Goal: Check status: Check status

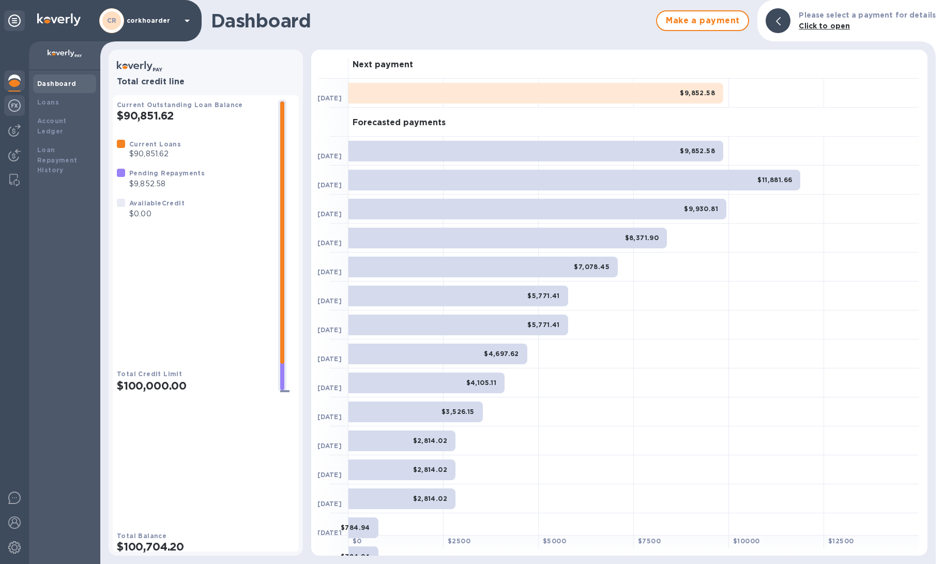
click at [17, 117] on div at bounding box center [14, 106] width 21 height 23
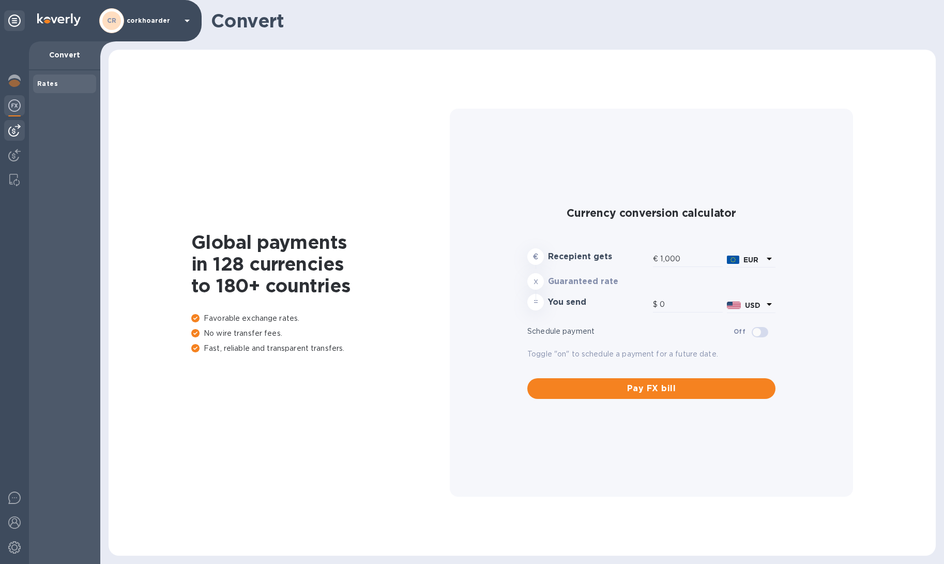
type input "1,178.82"
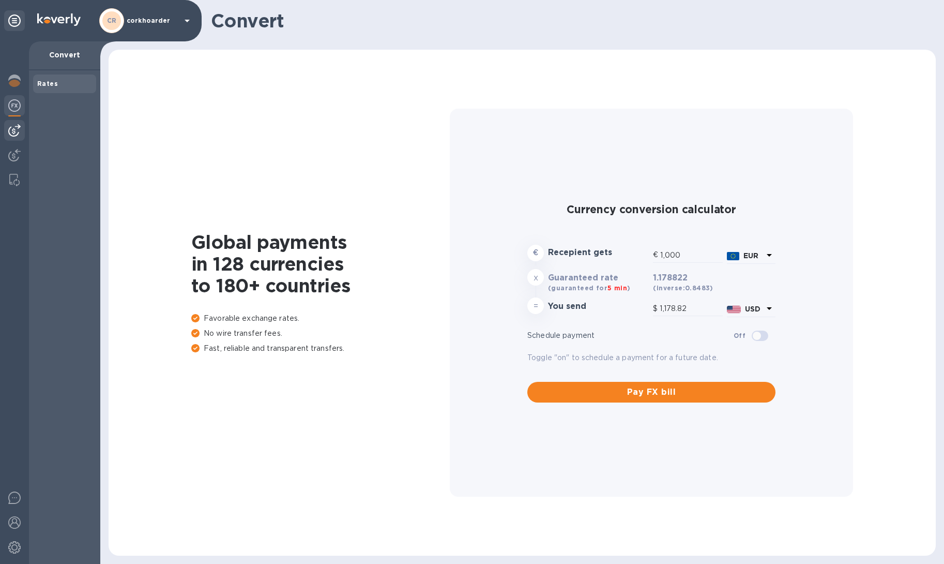
click at [12, 128] on img at bounding box center [14, 130] width 12 height 12
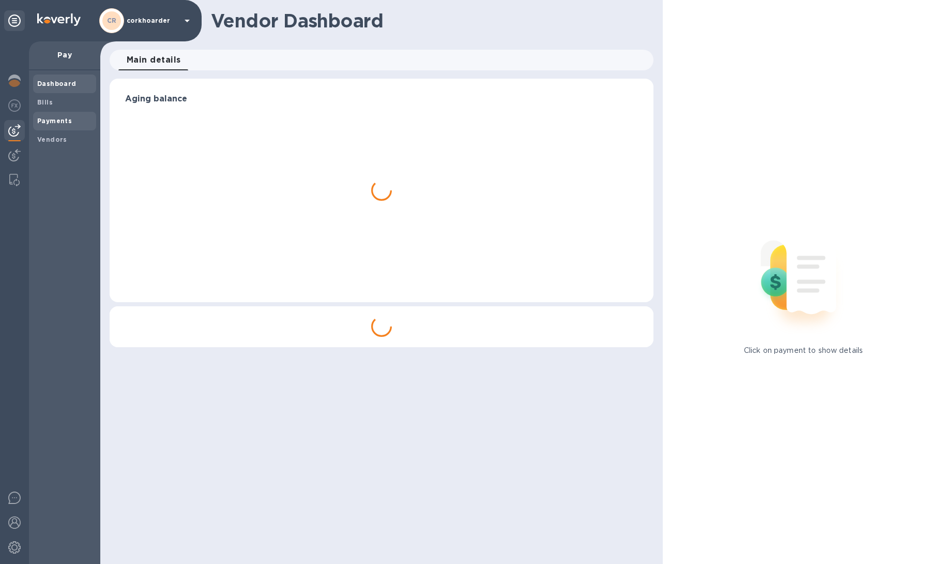
click at [62, 118] on b "Payments" at bounding box center [54, 121] width 35 height 8
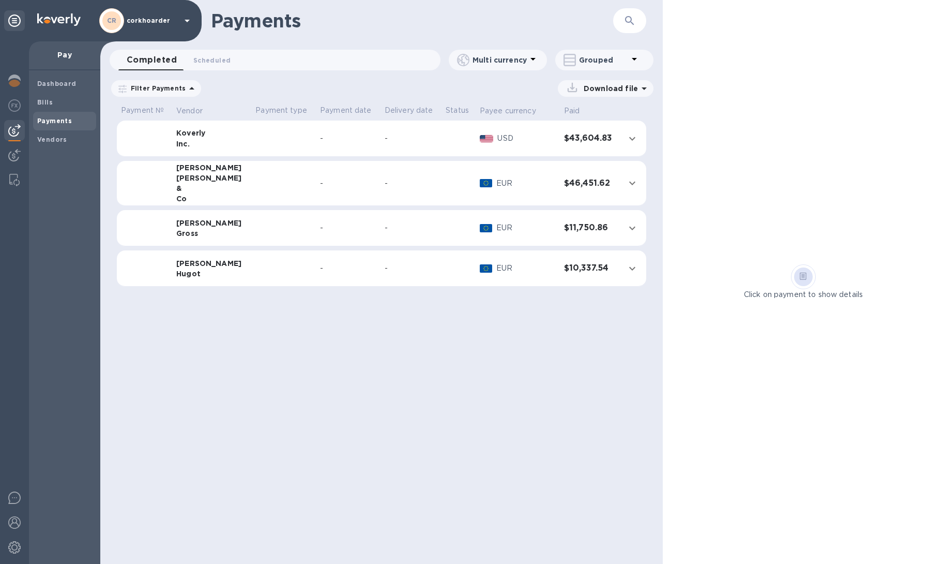
click at [0, 0] on icon at bounding box center [0, 0] width 0 height 0
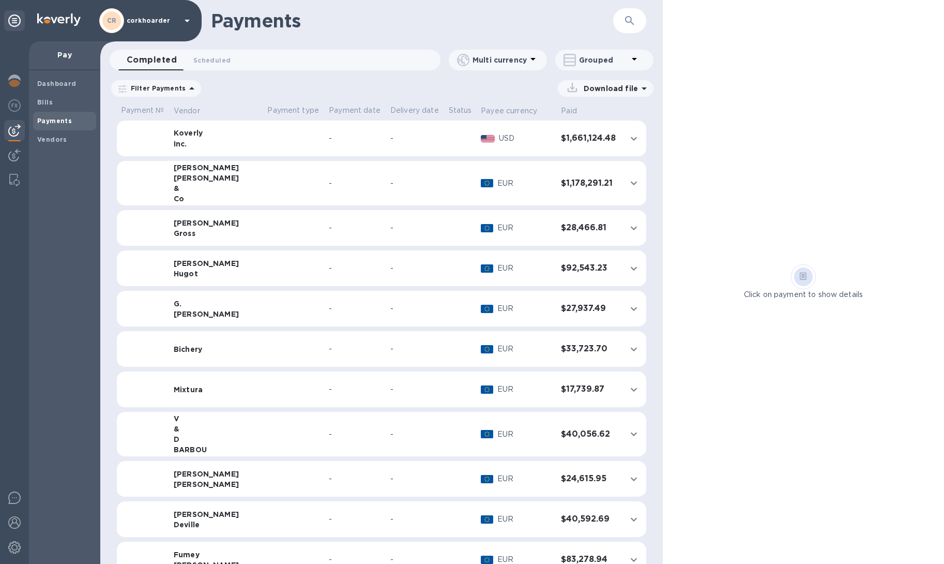
click at [576, 59] on div "Grouped" at bounding box center [602, 60] width 52 height 10
drag, startPoint x: 594, startPoint y: 80, endPoint x: 392, endPoint y: 111, distance: 204.1
click at [594, 80] on li "Separate all payments" at bounding box center [611, 86] width 112 height 33
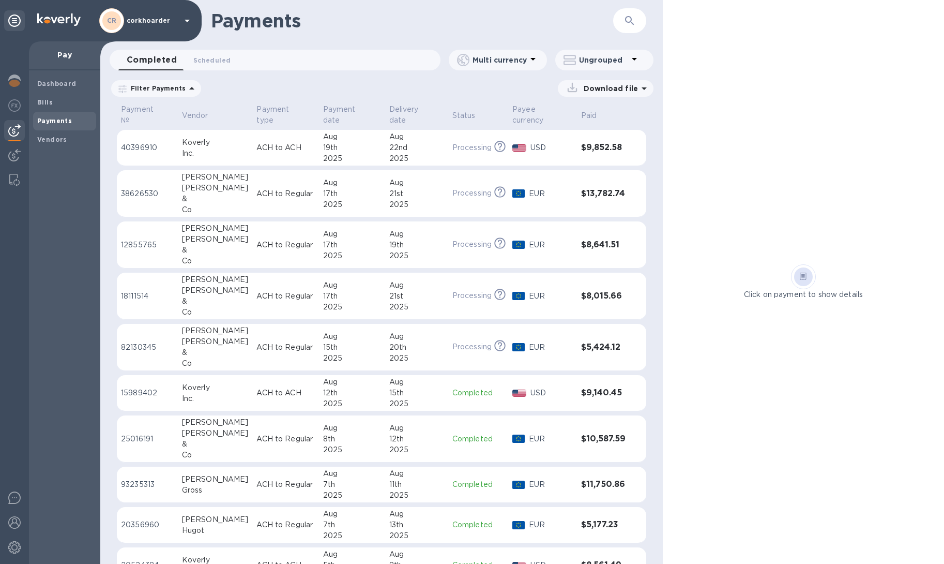
click at [418, 348] on div "20th" at bounding box center [416, 347] width 55 height 11
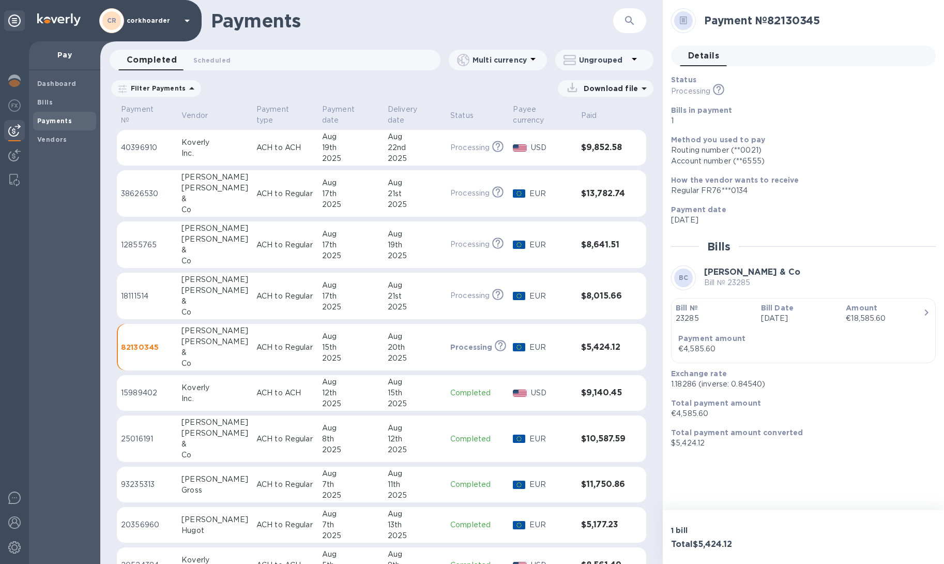
click at [273, 375] on td "ACH to ACH" at bounding box center [285, 393] width 66 height 36
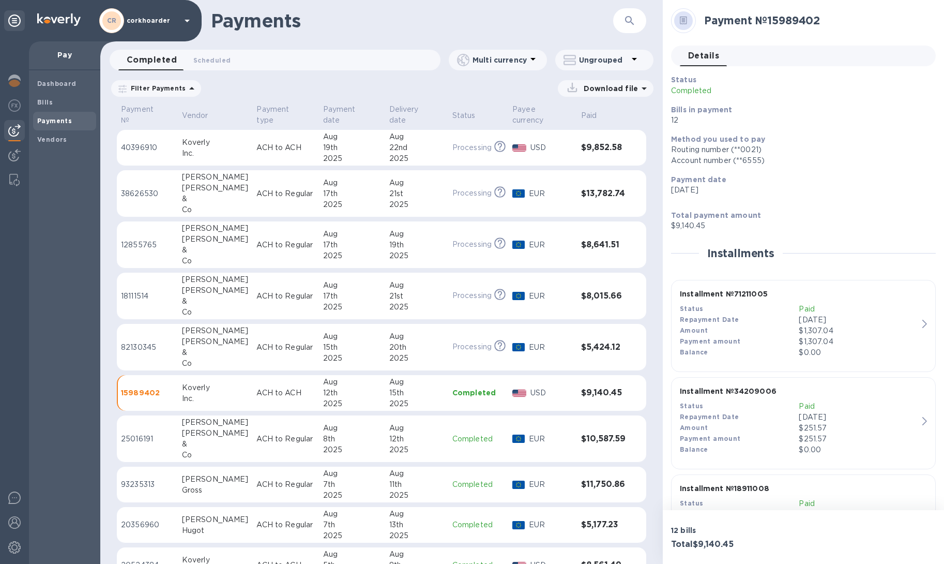
click at [283, 354] on td "ACH to Regular" at bounding box center [285, 347] width 66 height 47
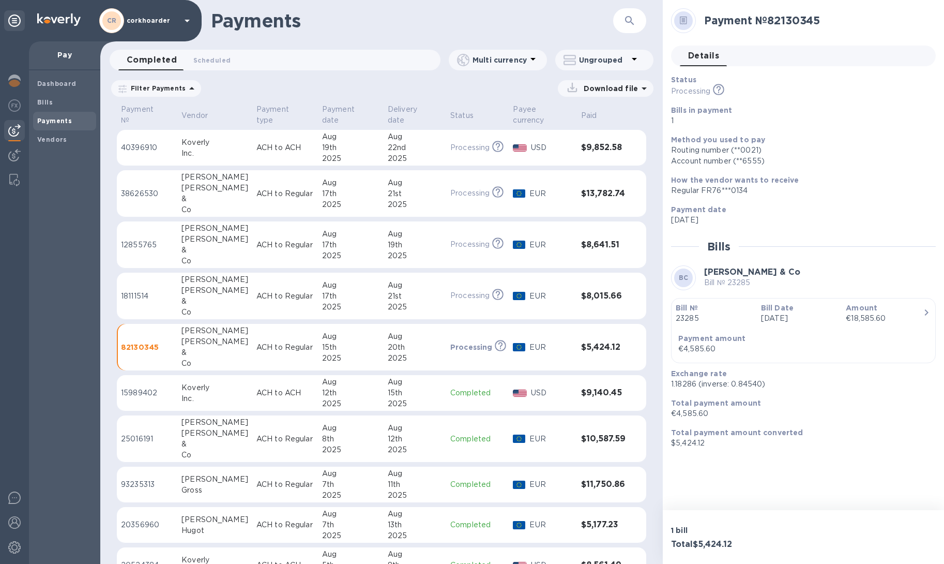
click at [299, 290] on td "ACH to Regular" at bounding box center [285, 295] width 66 height 47
click at [345, 247] on div "17th" at bounding box center [350, 244] width 57 height 11
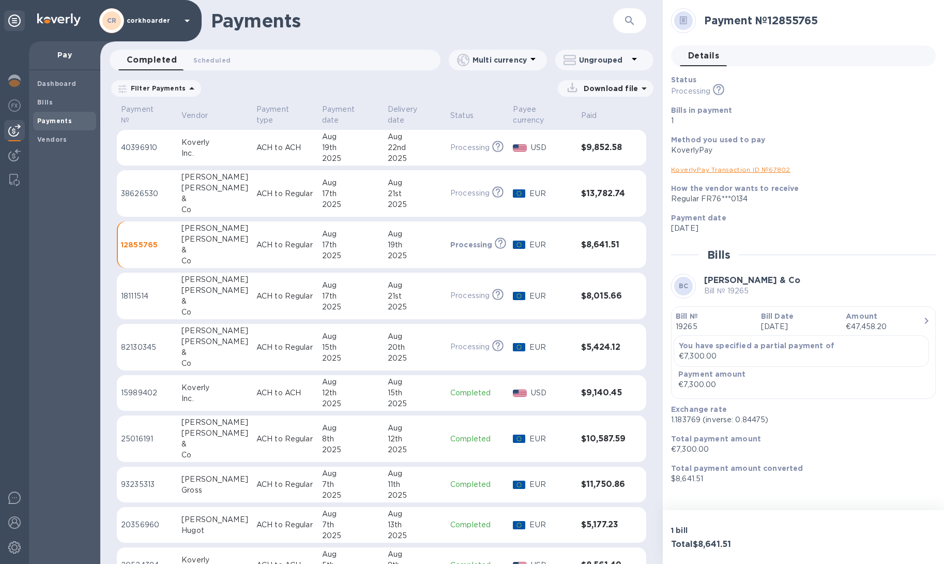
click at [388, 189] on div "21st" at bounding box center [415, 193] width 54 height 11
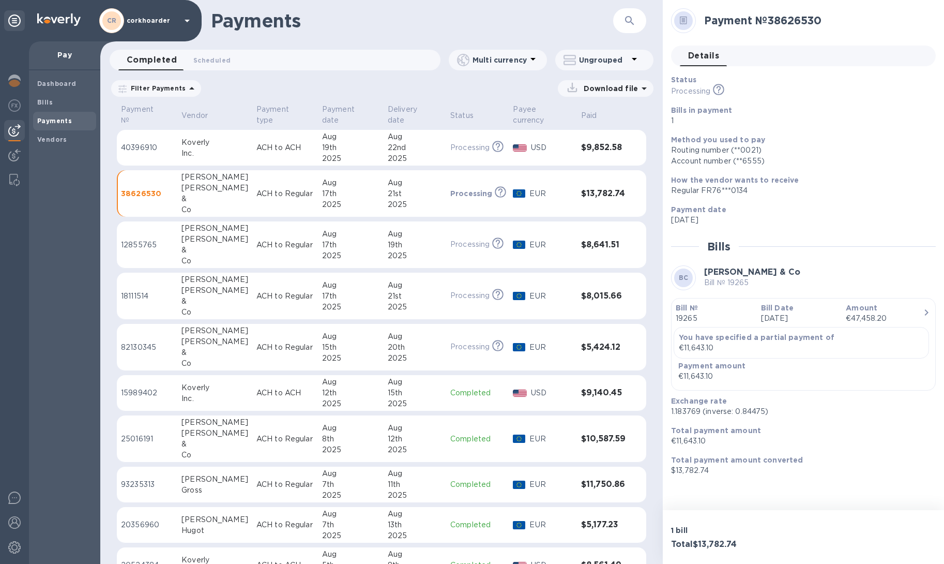
click at [358, 293] on div "17th" at bounding box center [350, 296] width 57 height 11
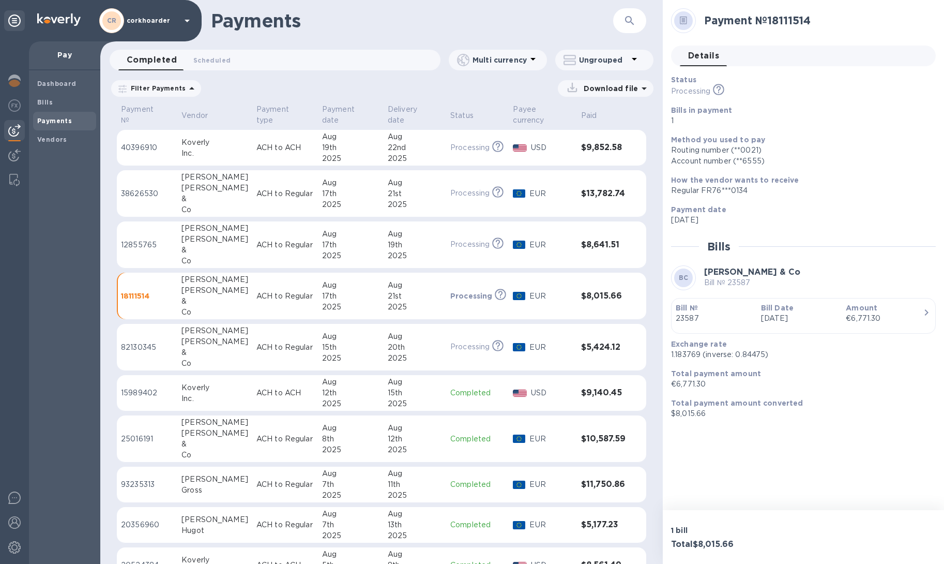
click at [368, 196] on td "[DATE]" at bounding box center [351, 193] width 66 height 47
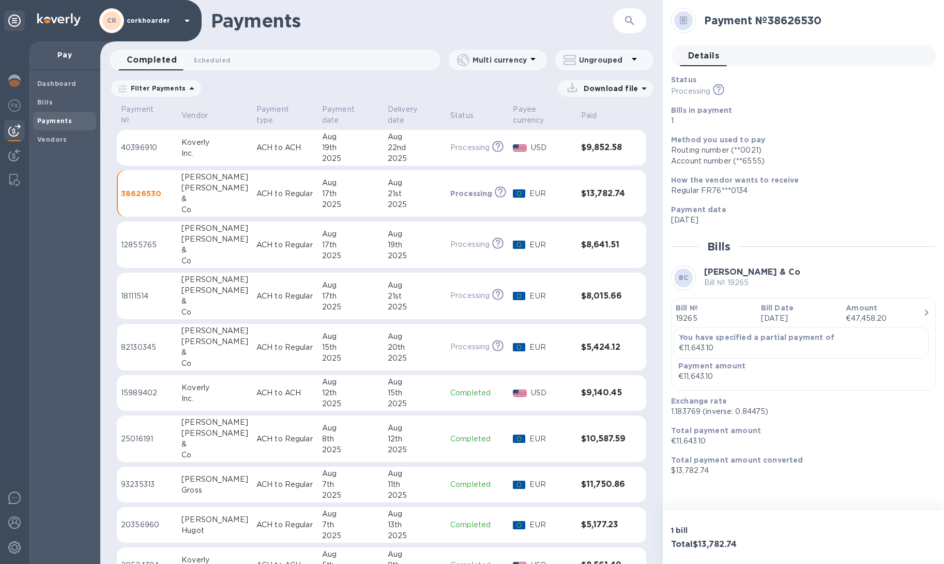
click at [354, 255] on div "2025" at bounding box center [350, 255] width 57 height 11
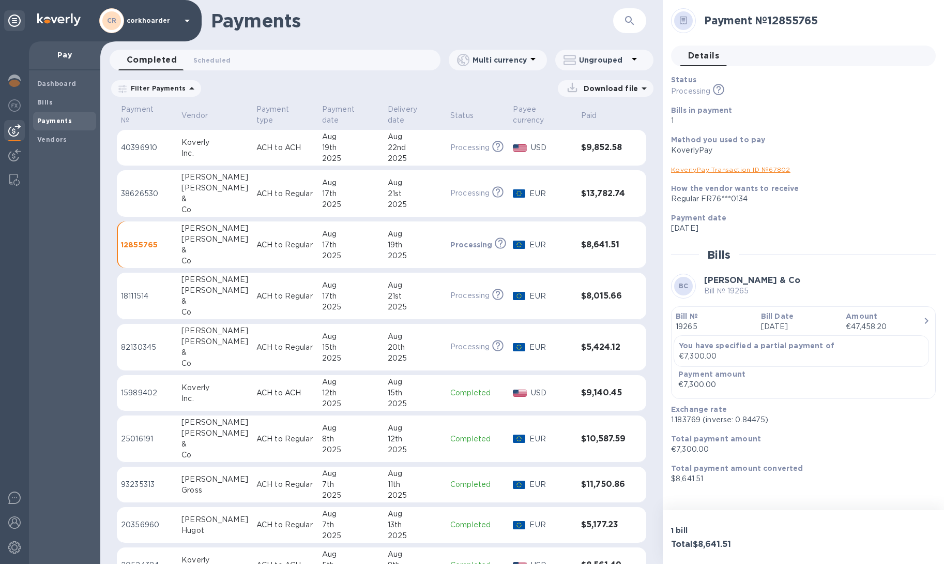
click at [339, 301] on div "2025" at bounding box center [350, 306] width 57 height 11
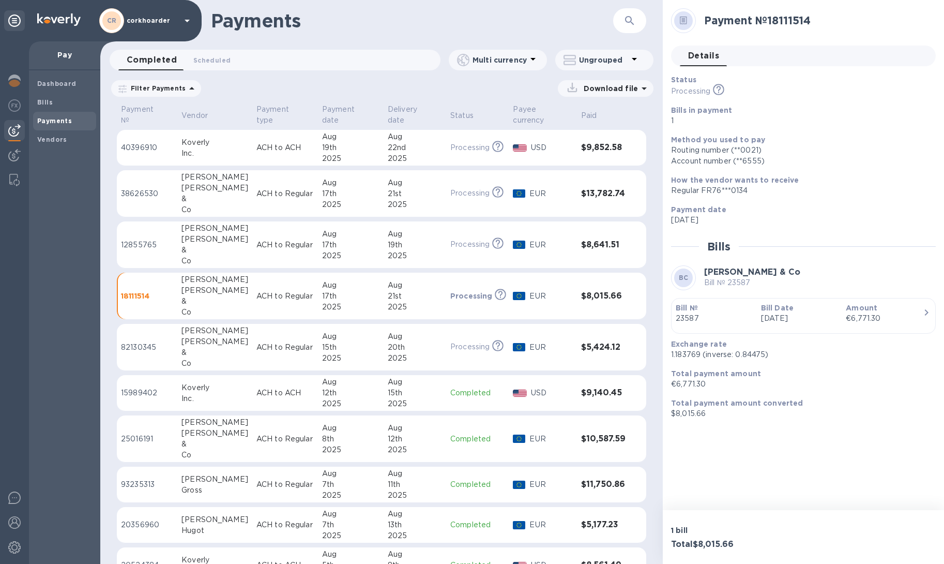
click at [322, 342] on div "15th" at bounding box center [350, 347] width 57 height 11
click at [388, 387] on div "15th" at bounding box center [415, 392] width 54 height 11
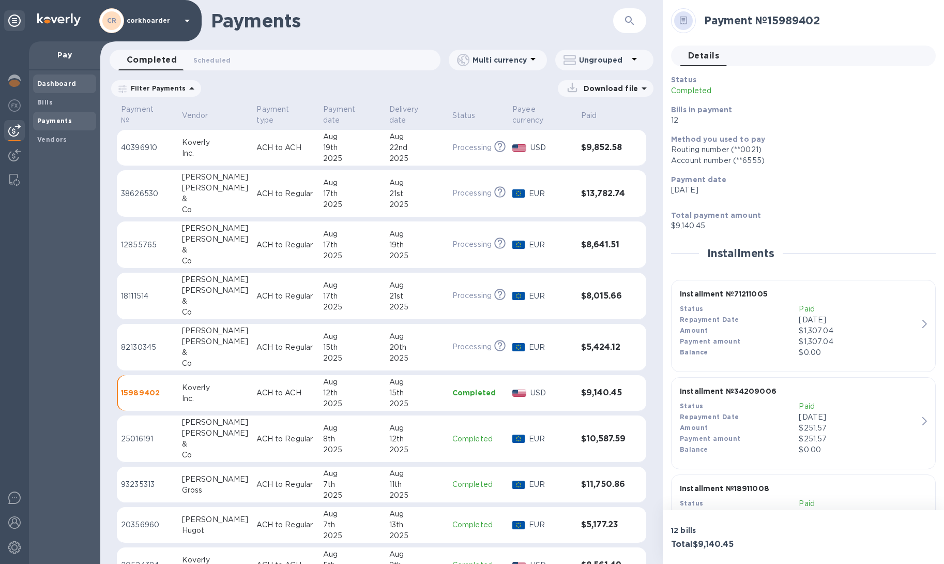
click at [44, 79] on span "Dashboard" at bounding box center [56, 84] width 39 height 10
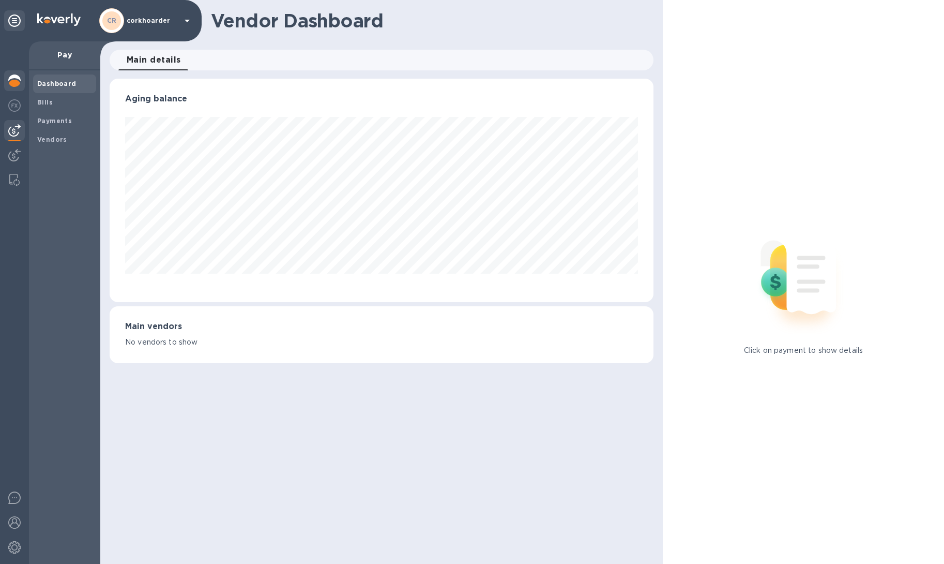
scroll to position [223, 540]
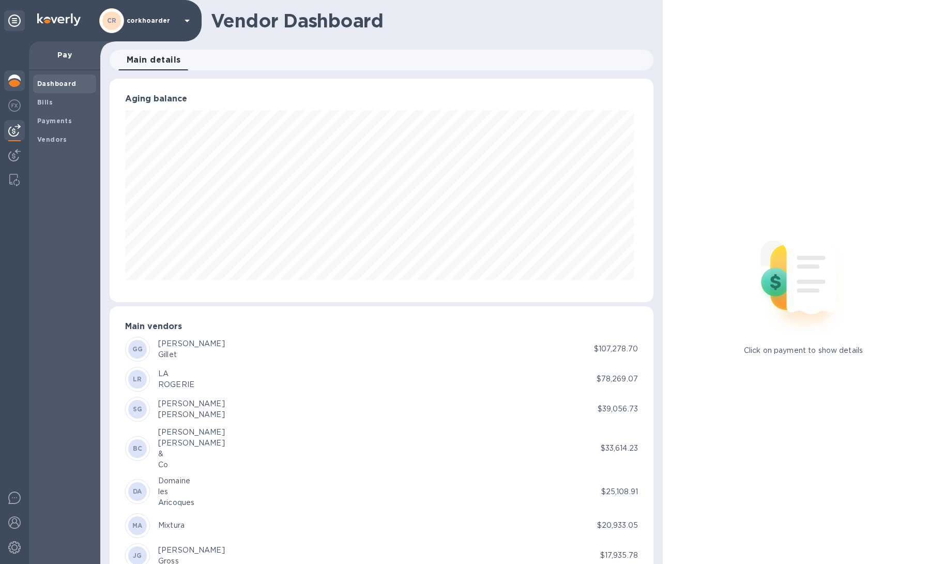
click at [10, 79] on img at bounding box center [14, 80] width 12 height 12
